Goal: Task Accomplishment & Management: Complete application form

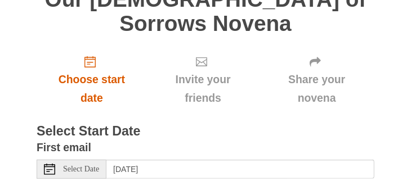
scroll to position [169, 0]
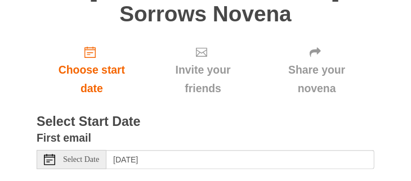
click at [53, 154] on icon at bounding box center [49, 159] width 11 height 11
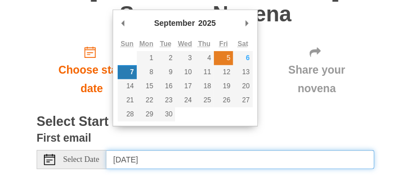
type input "[DATE]"
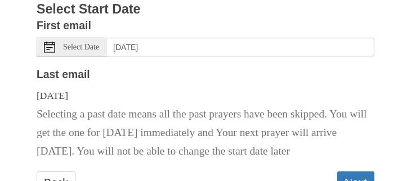
scroll to position [322, 0]
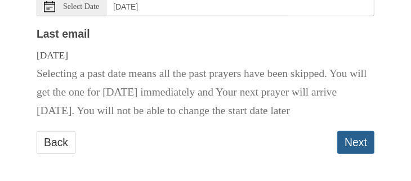
click at [348, 137] on button "Next" at bounding box center [355, 142] width 37 height 23
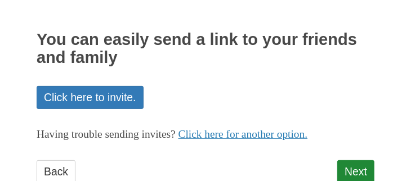
scroll to position [218, 0]
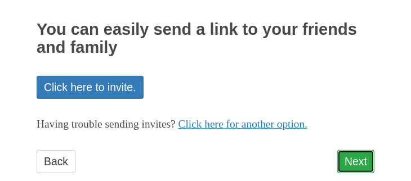
click at [348, 150] on link "Next" at bounding box center [355, 161] width 37 height 23
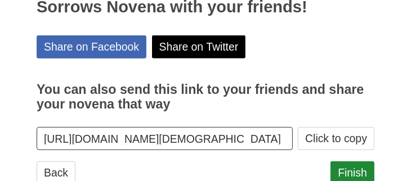
scroll to position [270, 0]
